Goal: Find specific page/section: Find specific page/section

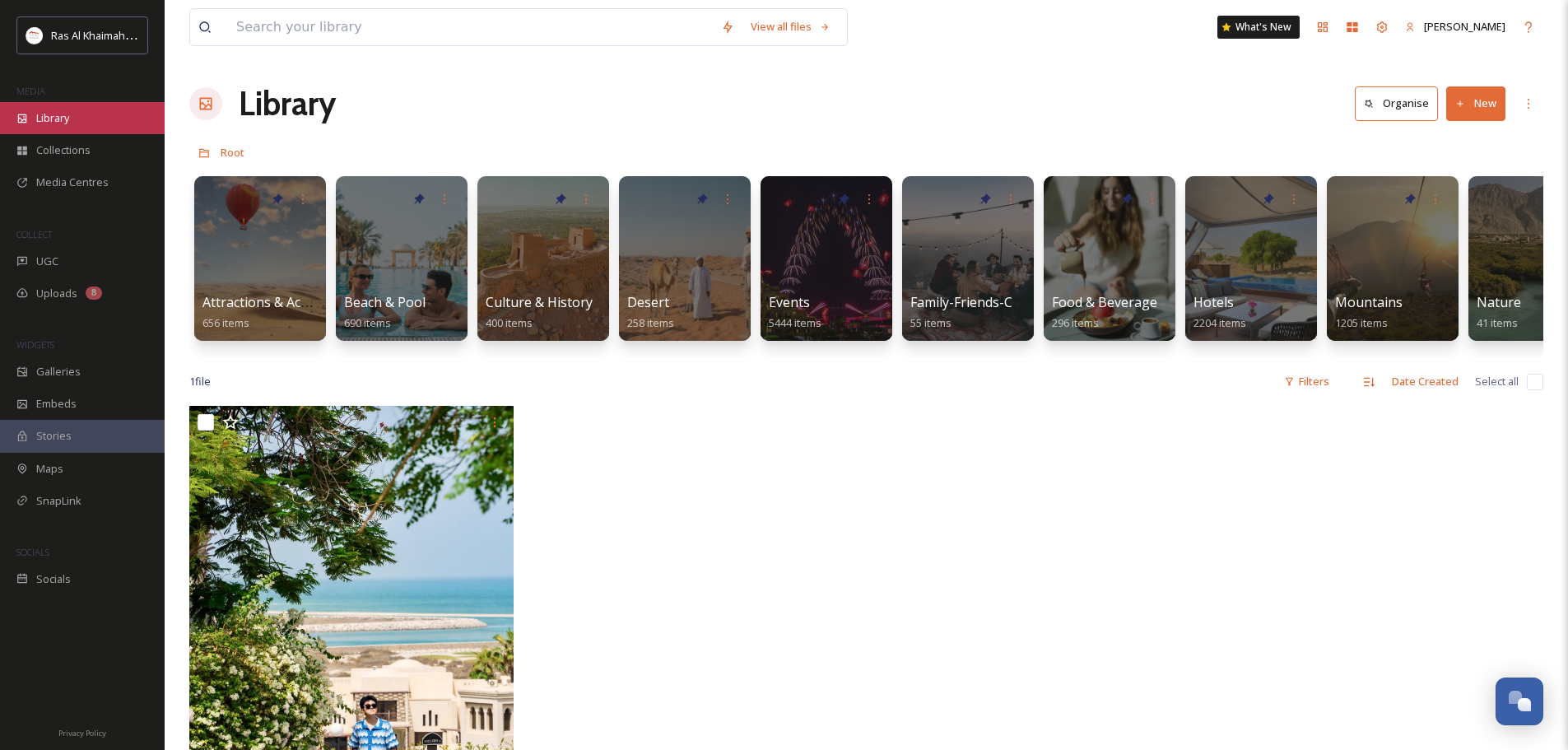
click at [84, 111] on div "Library" at bounding box center [82, 118] width 164 height 32
click at [82, 374] on div "Galleries" at bounding box center [82, 372] width 164 height 32
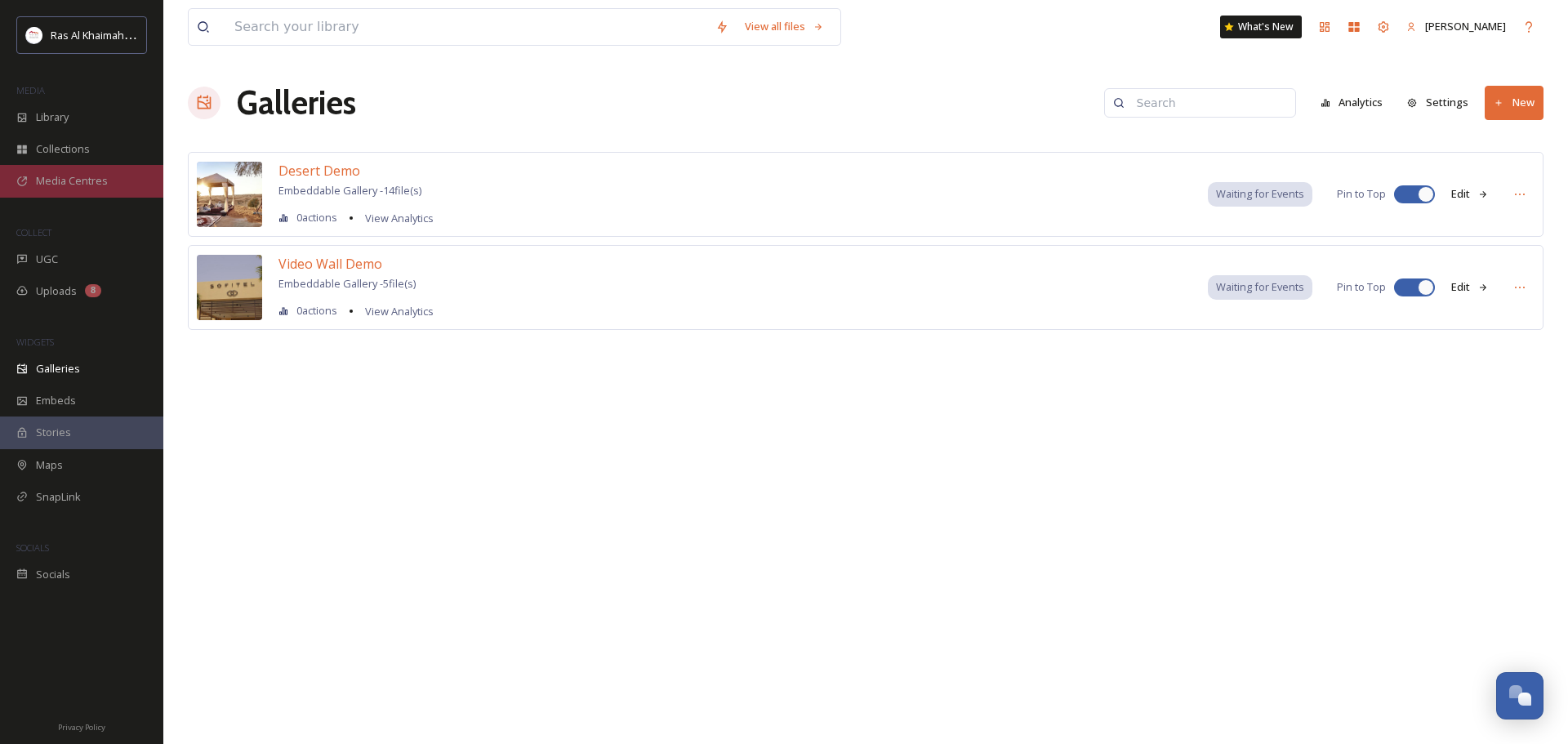
click at [76, 183] on span "Media Centres" at bounding box center [72, 181] width 72 height 15
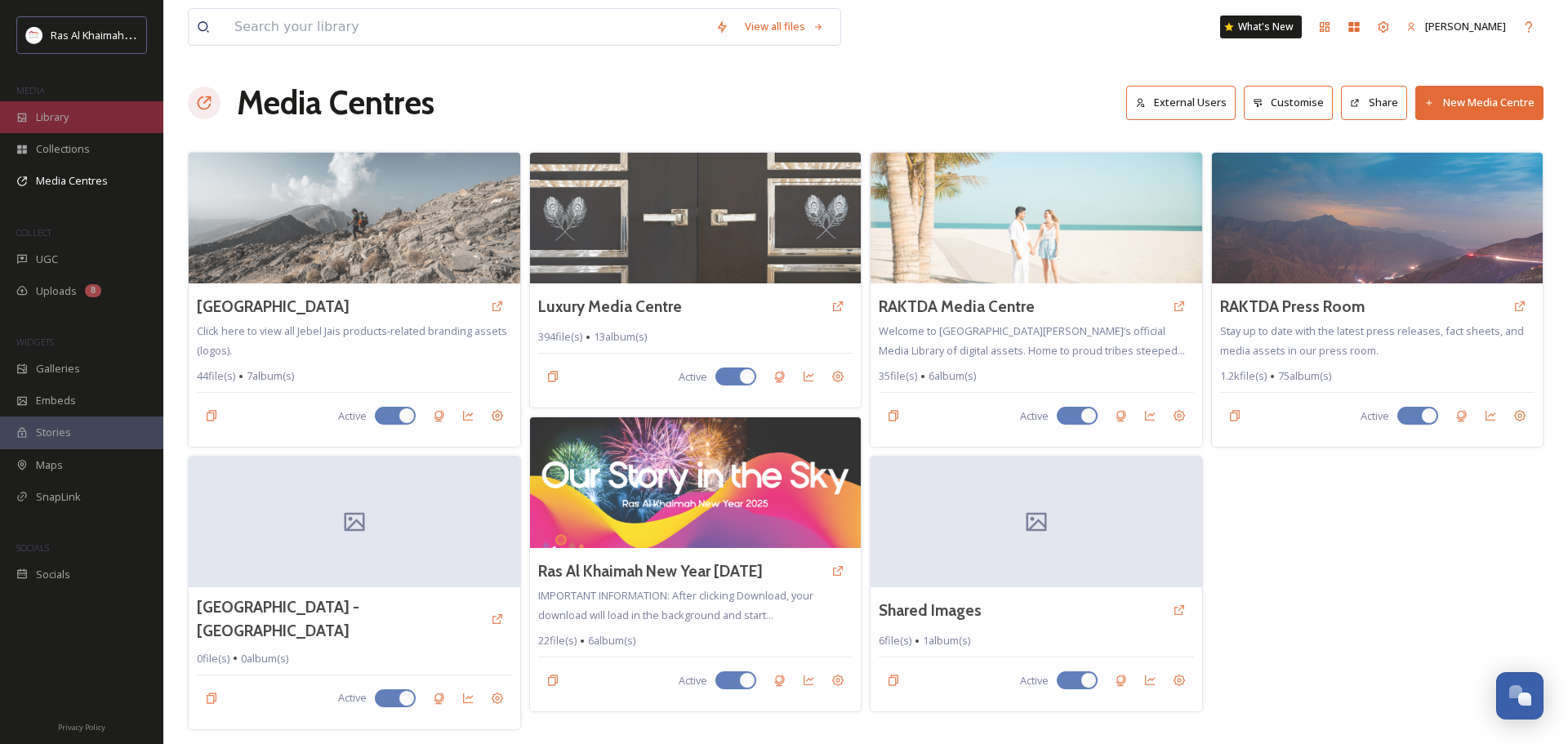
click at [89, 124] on div "Library" at bounding box center [81, 117] width 163 height 32
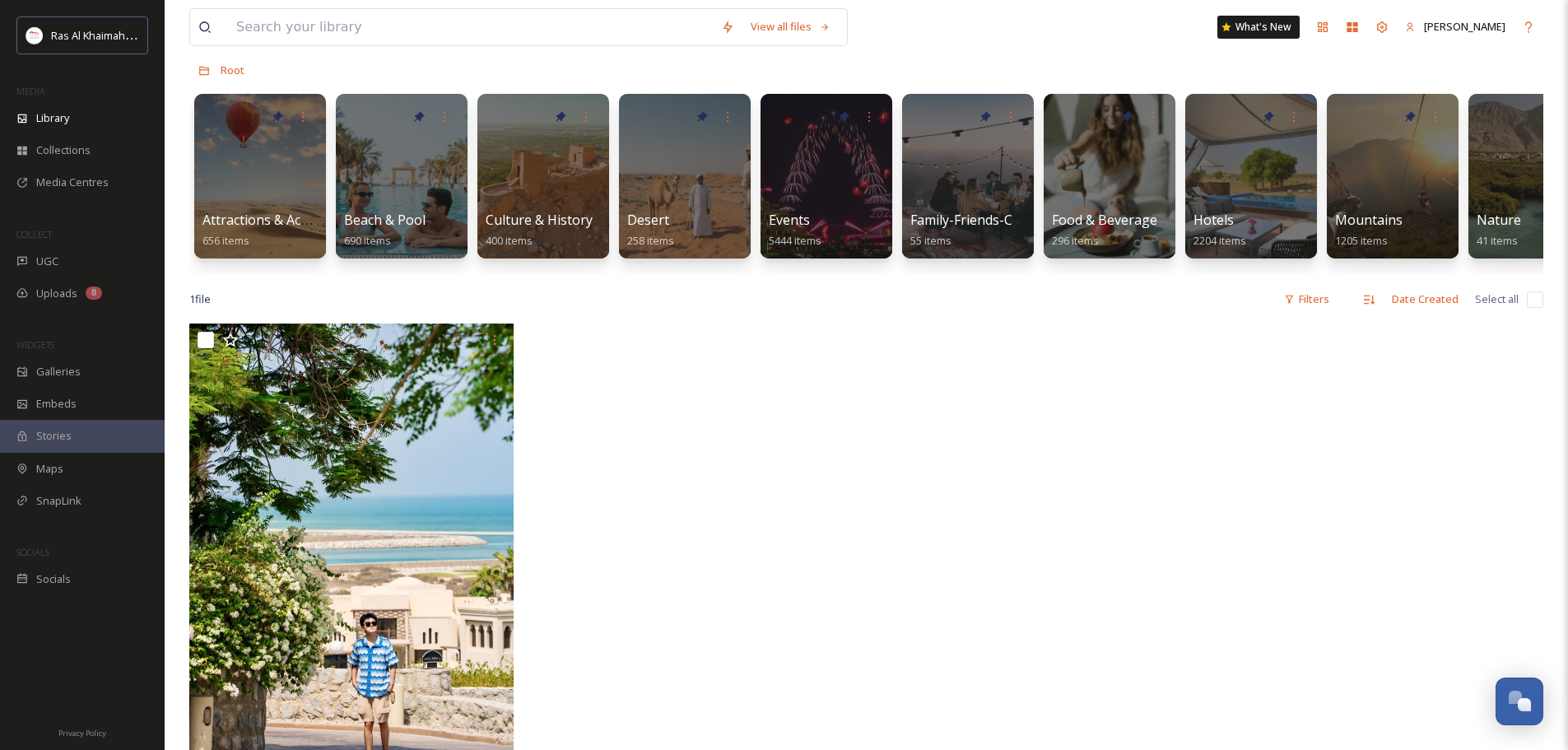
scroll to position [0, 52]
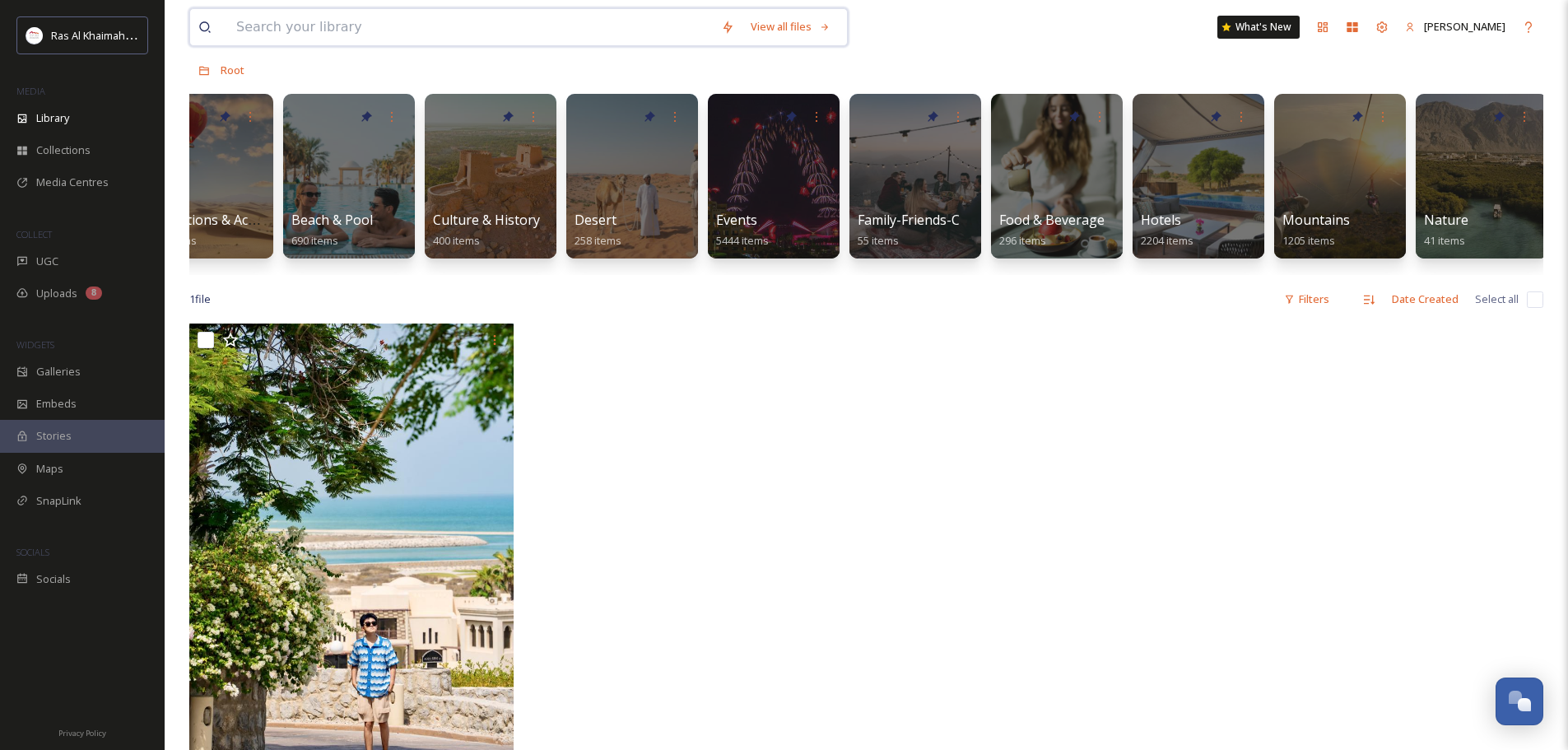
click at [384, 40] on input at bounding box center [470, 28] width 485 height 36
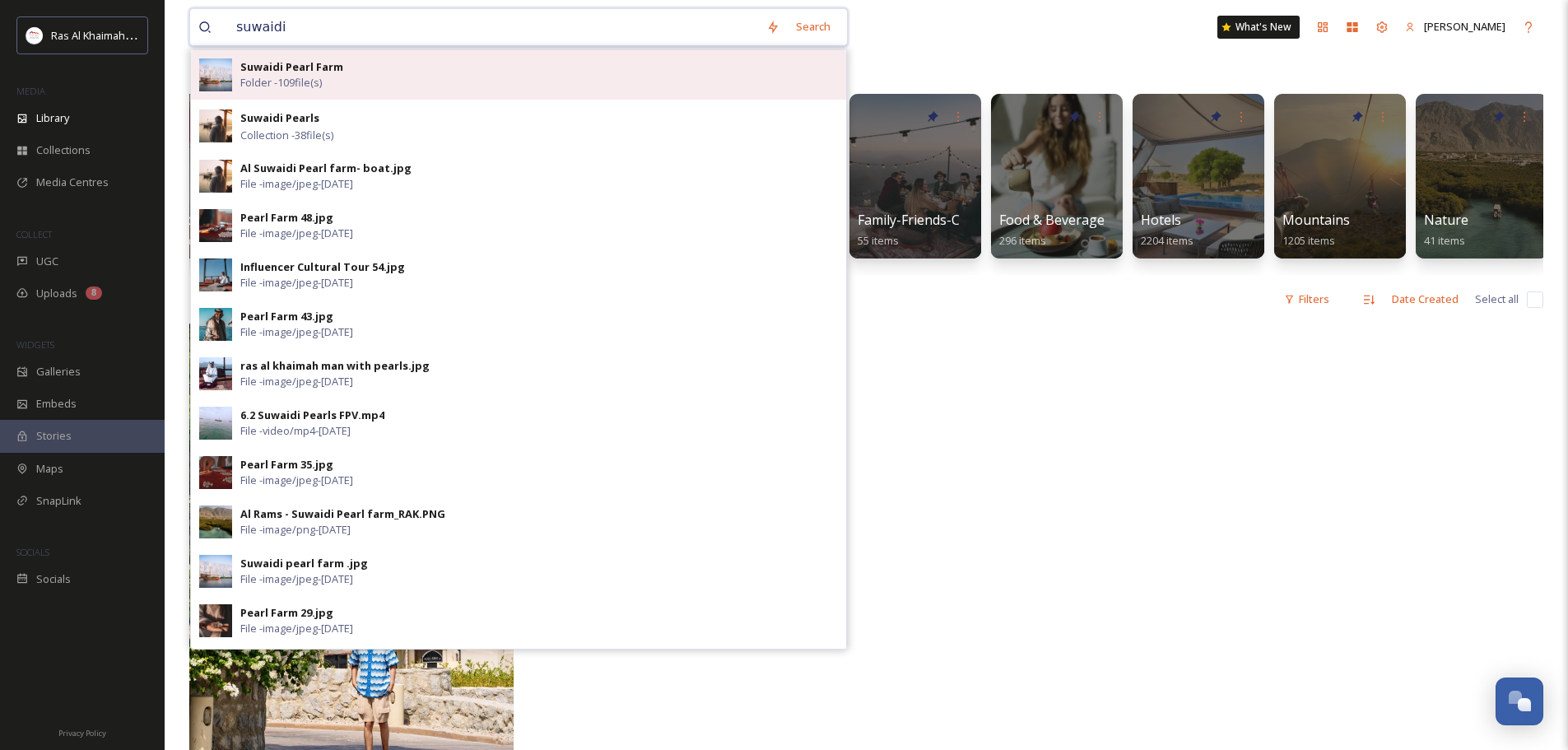
type input "suwaidi"
click at [343, 78] on div "Suwaidi Pearl Farm Folder - 109 file(s)" at bounding box center [539, 74] width 598 height 31
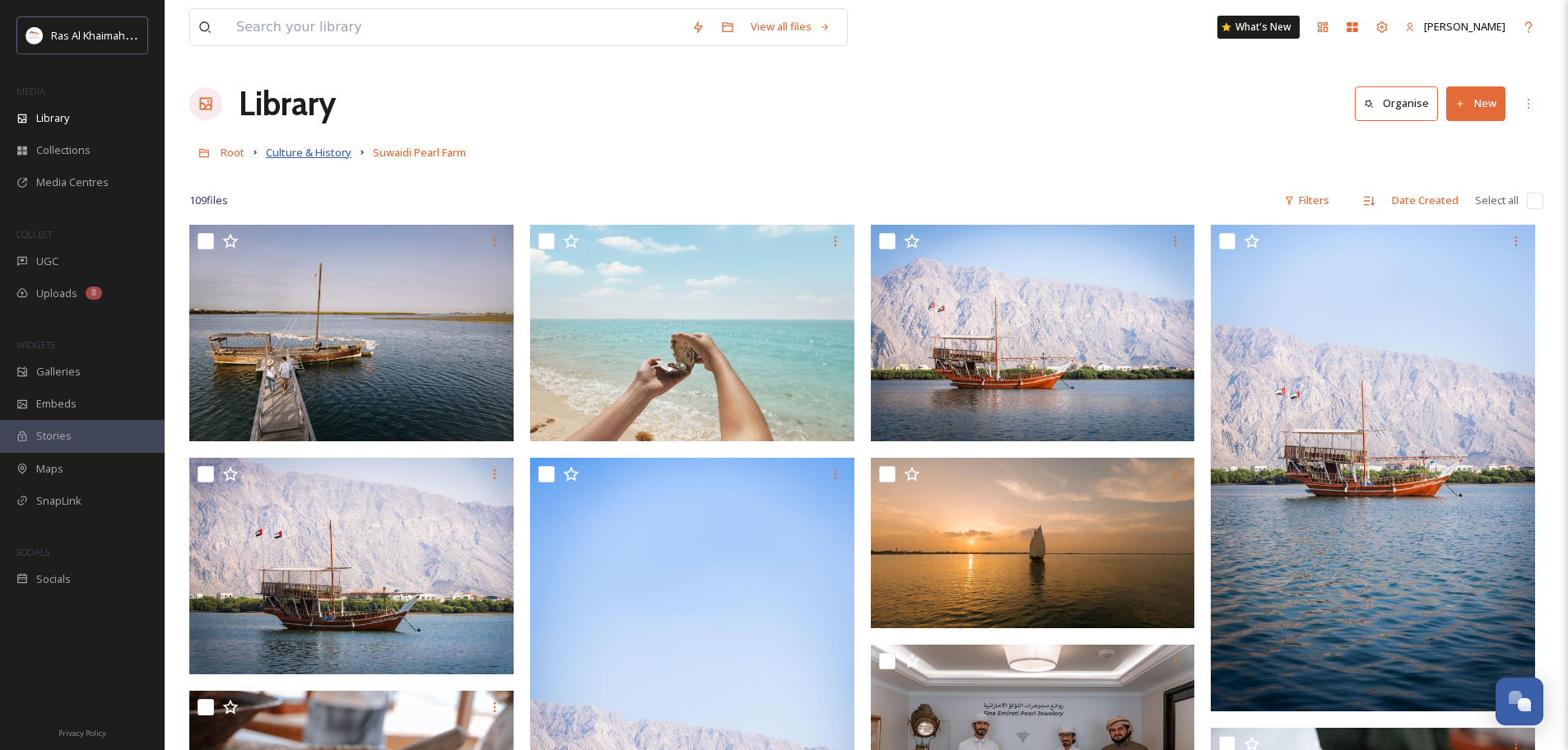
click at [337, 155] on span "Culture & History" at bounding box center [309, 152] width 86 height 15
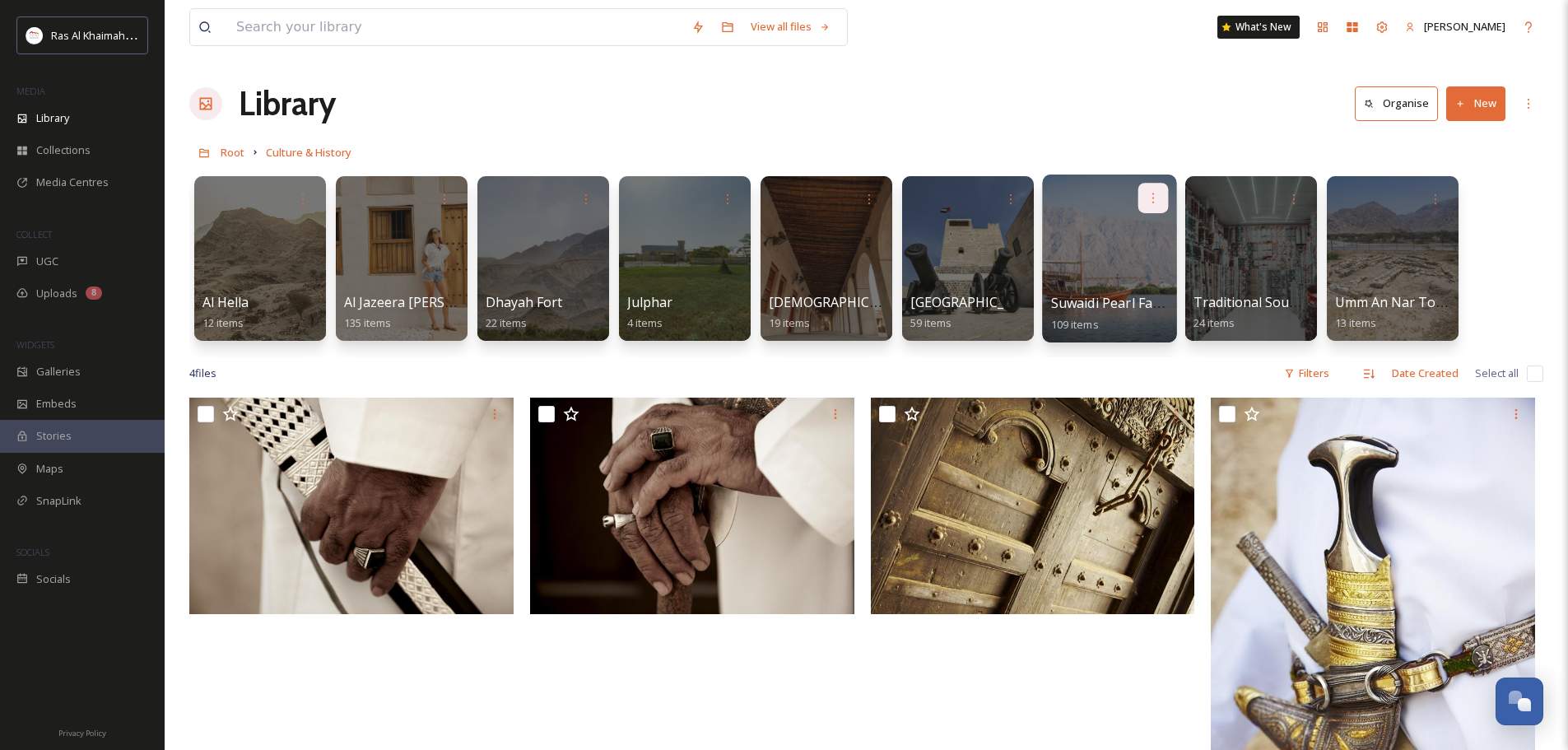
click at [1150, 194] on icon at bounding box center [1154, 198] width 13 height 13
click at [1126, 232] on span "Edit / Share" at bounding box center [1113, 234] width 58 height 16
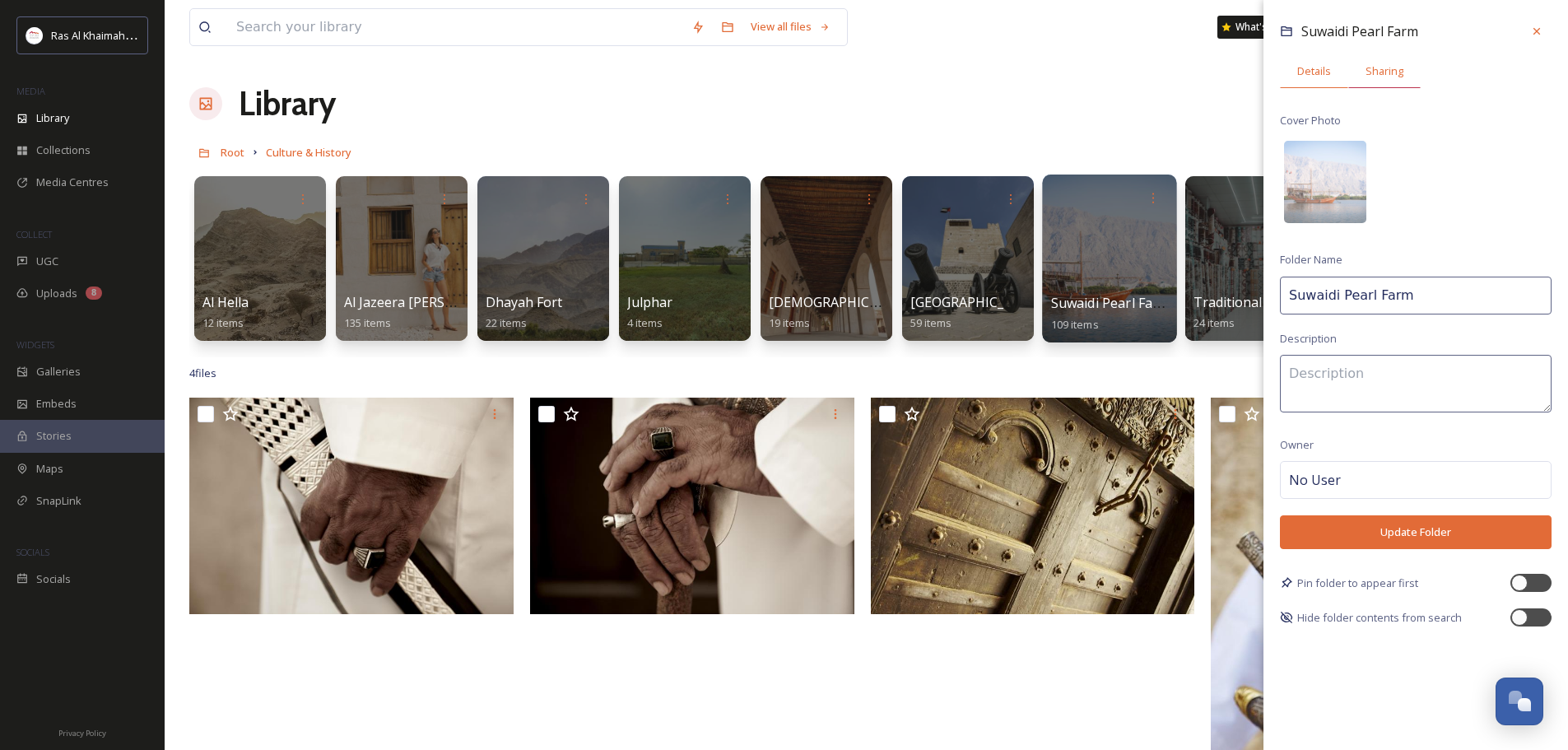
click at [1400, 73] on span "Sharing" at bounding box center [1385, 71] width 38 height 15
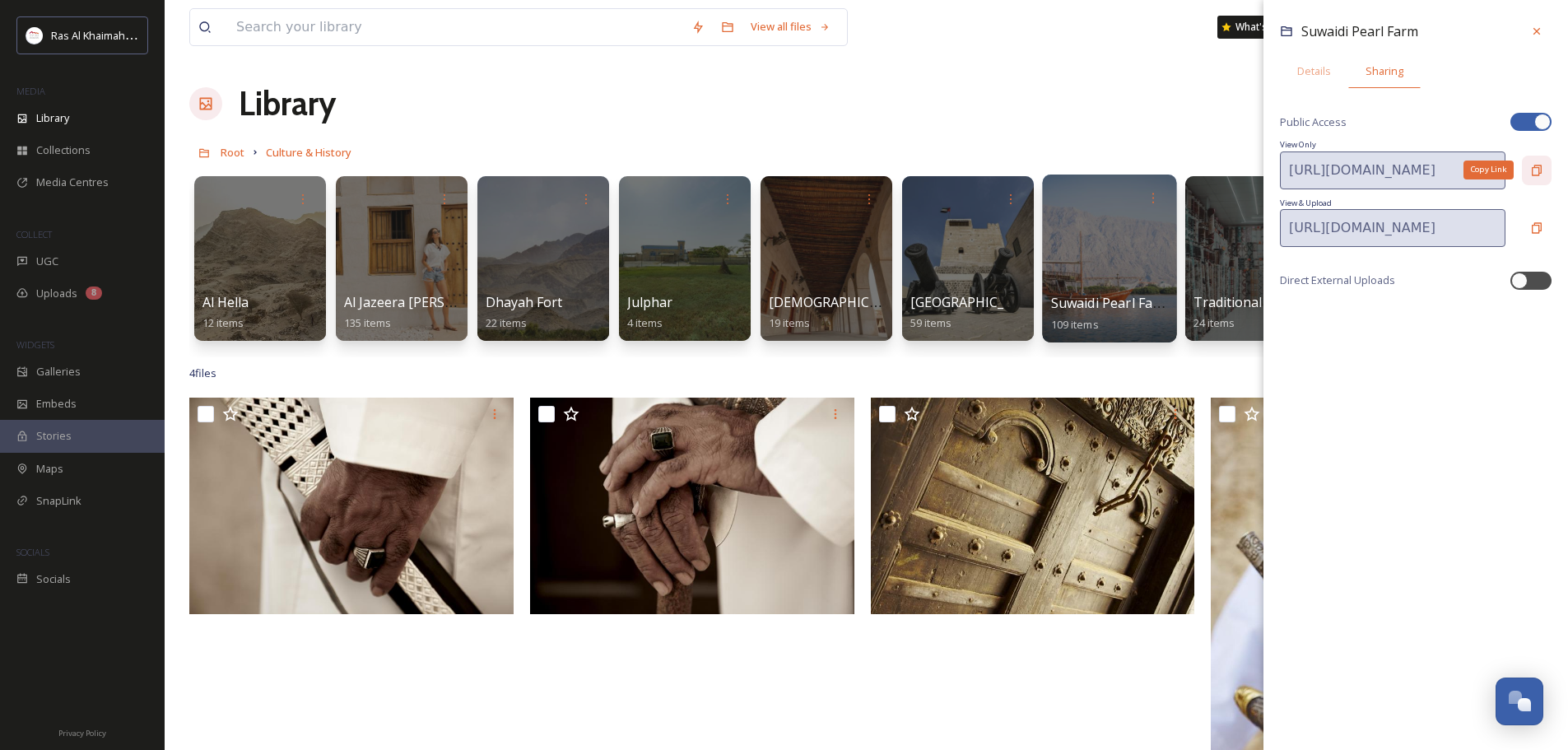
click at [1535, 175] on icon at bounding box center [1537, 169] width 10 height 10
